Goal: Transaction & Acquisition: Purchase product/service

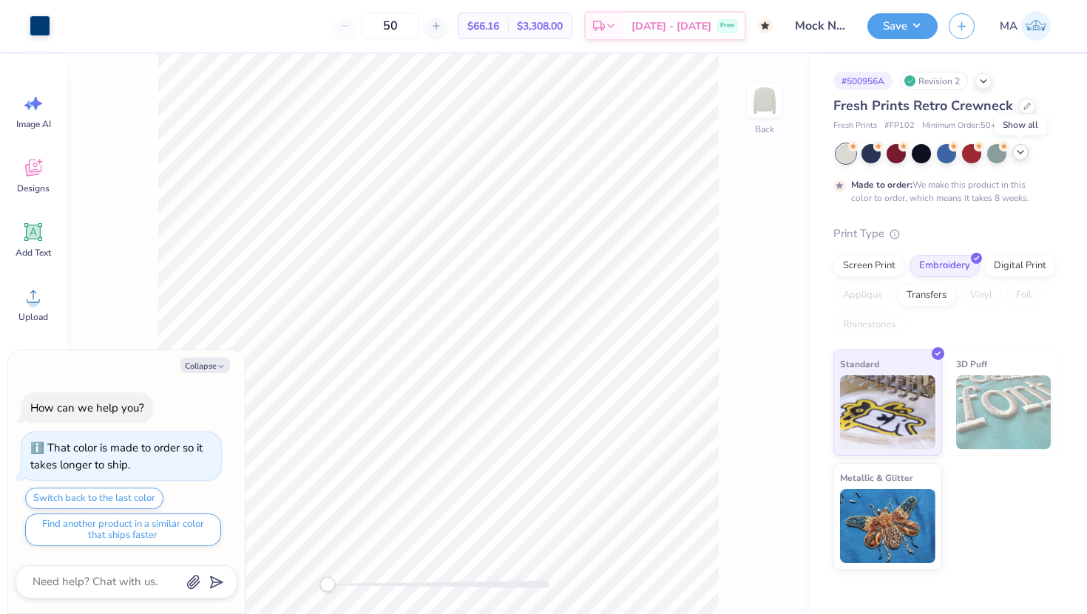
click at [1023, 152] on icon at bounding box center [1020, 152] width 12 height 12
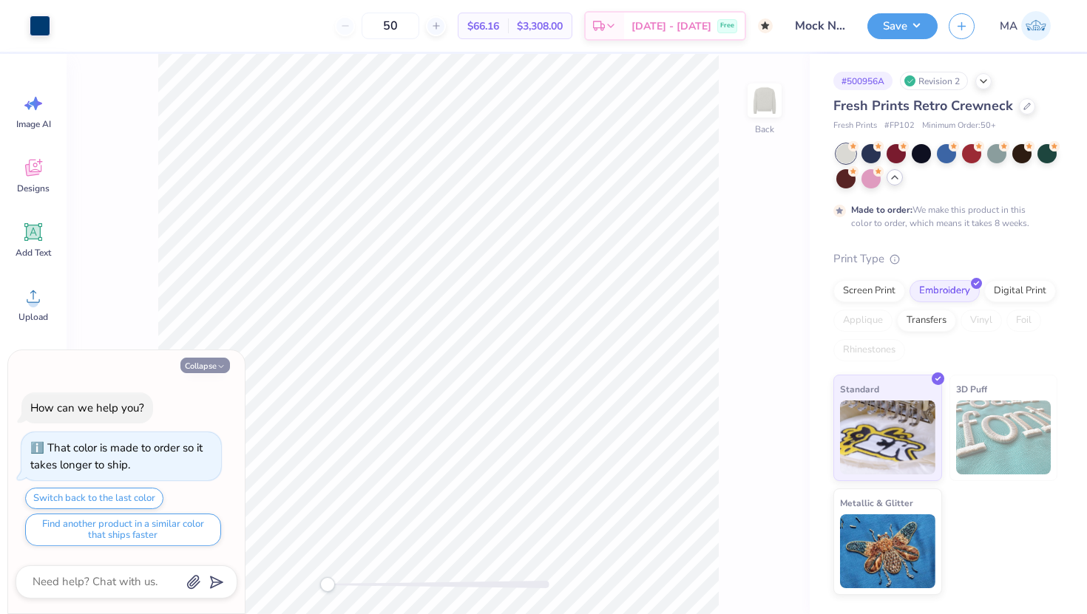
click at [207, 367] on button "Collapse" at bounding box center [205, 366] width 50 height 16
type textarea "x"
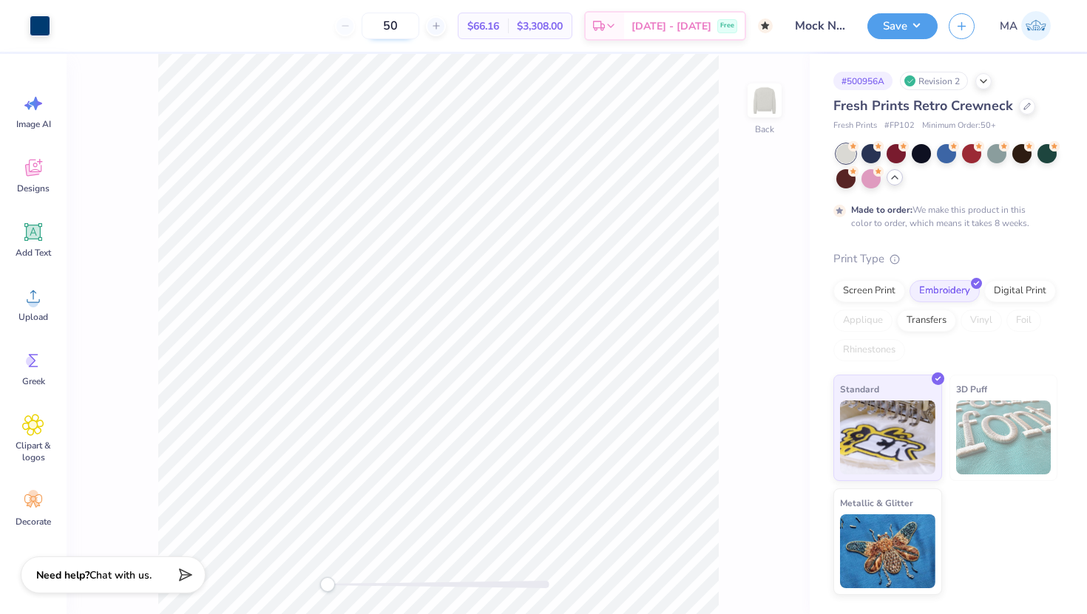
click at [407, 32] on input "50" at bounding box center [391, 26] width 58 height 27
click at [436, 27] on line at bounding box center [436, 26] width 0 height 6
click at [347, 26] on line at bounding box center [345, 26] width 6 height 0
type input "50"
click at [378, 25] on div "50" at bounding box center [390, 26] width 111 height 27
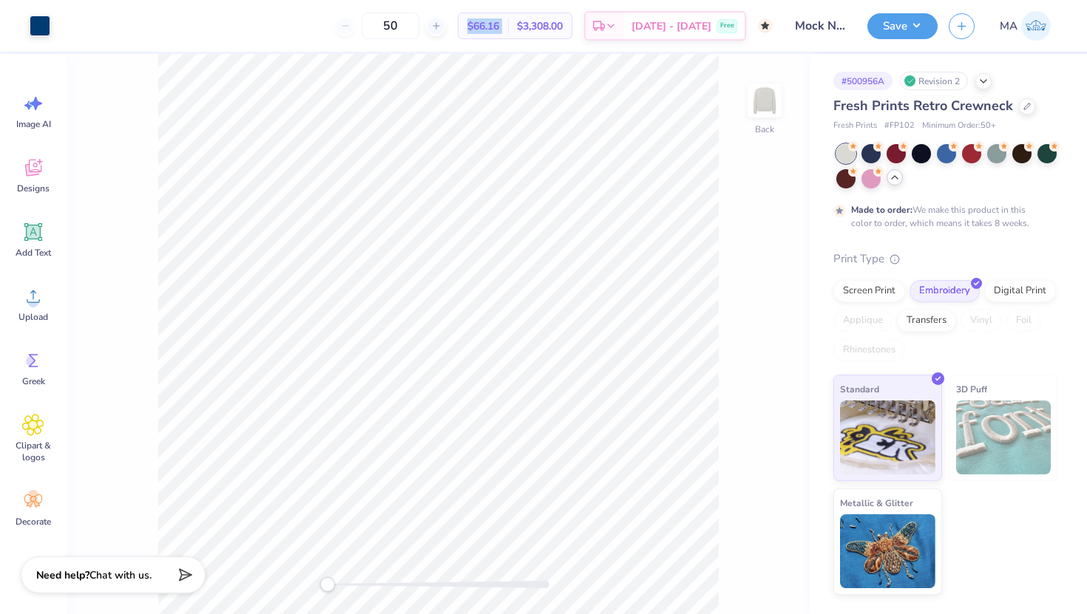
click at [378, 25] on div "50 $66.16 Per Item $3,308.00 Total Est. Delivery [DATE] - [DATE] Free" at bounding box center [416, 26] width 711 height 52
click at [378, 25] on div "50" at bounding box center [390, 26] width 111 height 27
click at [499, 22] on span "$66.16" at bounding box center [483, 26] width 32 height 16
